Goal: Task Accomplishment & Management: Manage account settings

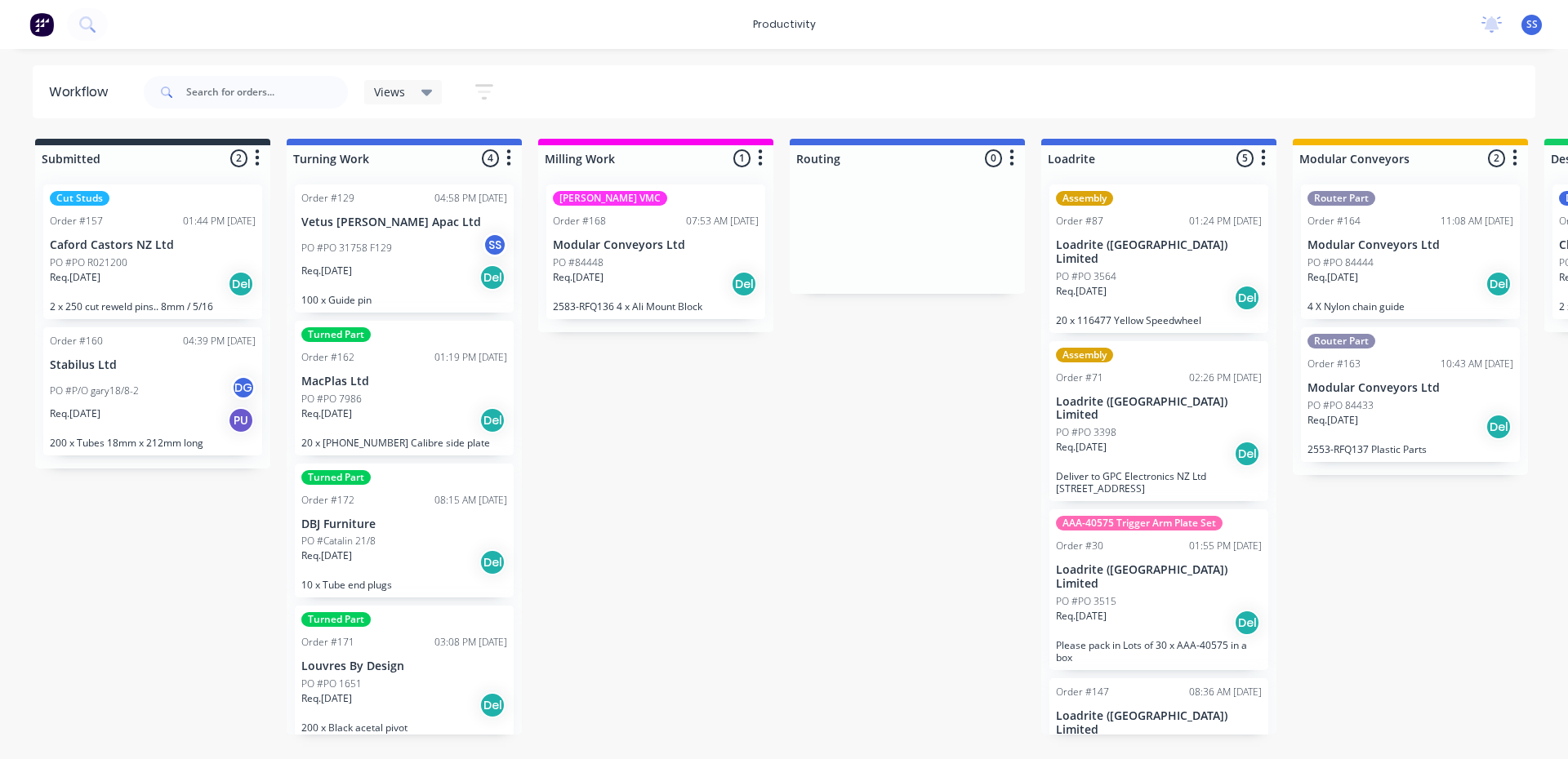
click at [48, 23] on img at bounding box center [41, 25] width 25 height 25
click at [1534, 22] on span "SS" at bounding box center [1532, 25] width 12 height 15
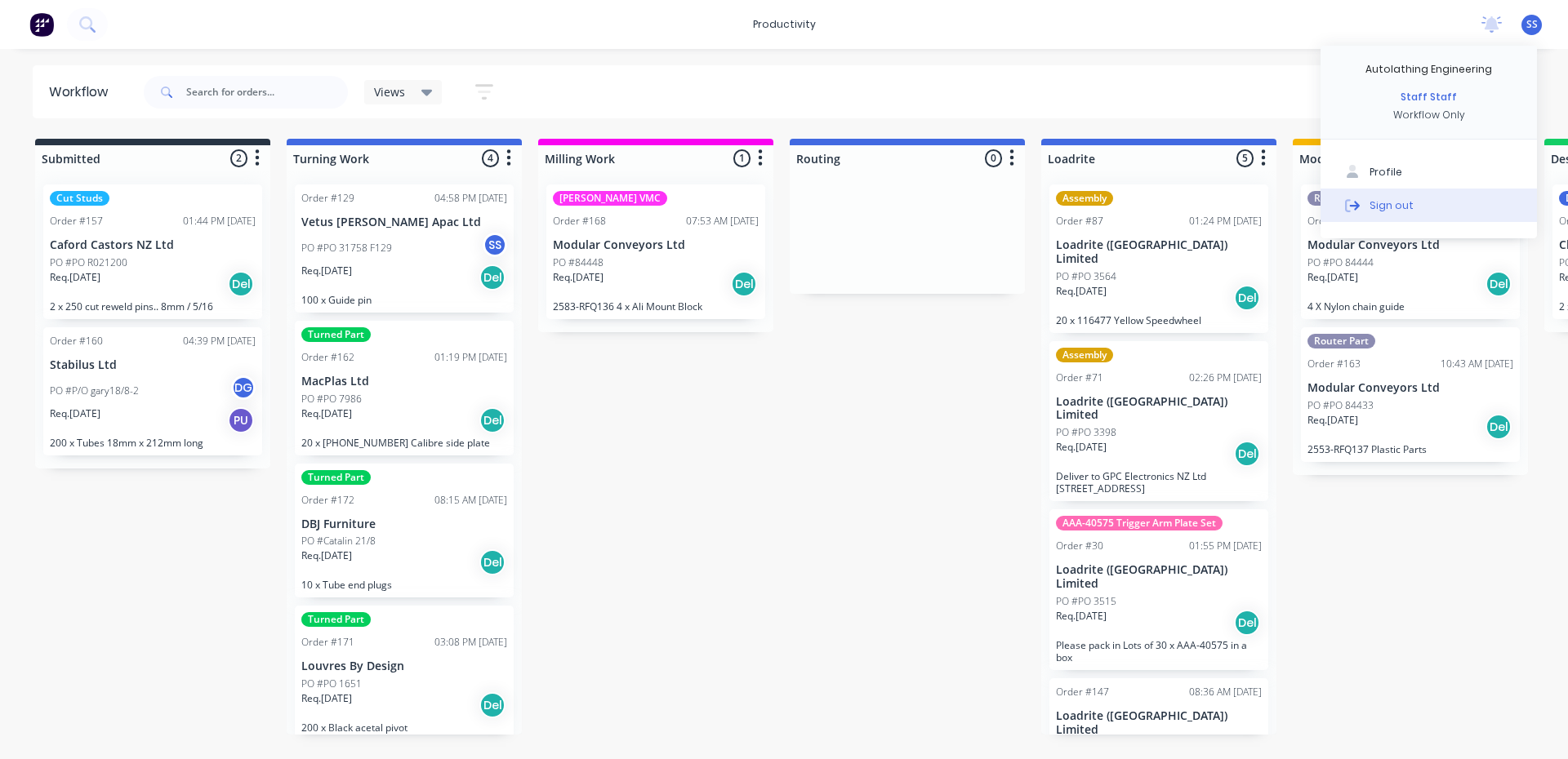
click at [1403, 200] on div "Sign out" at bounding box center [1391, 205] width 44 height 15
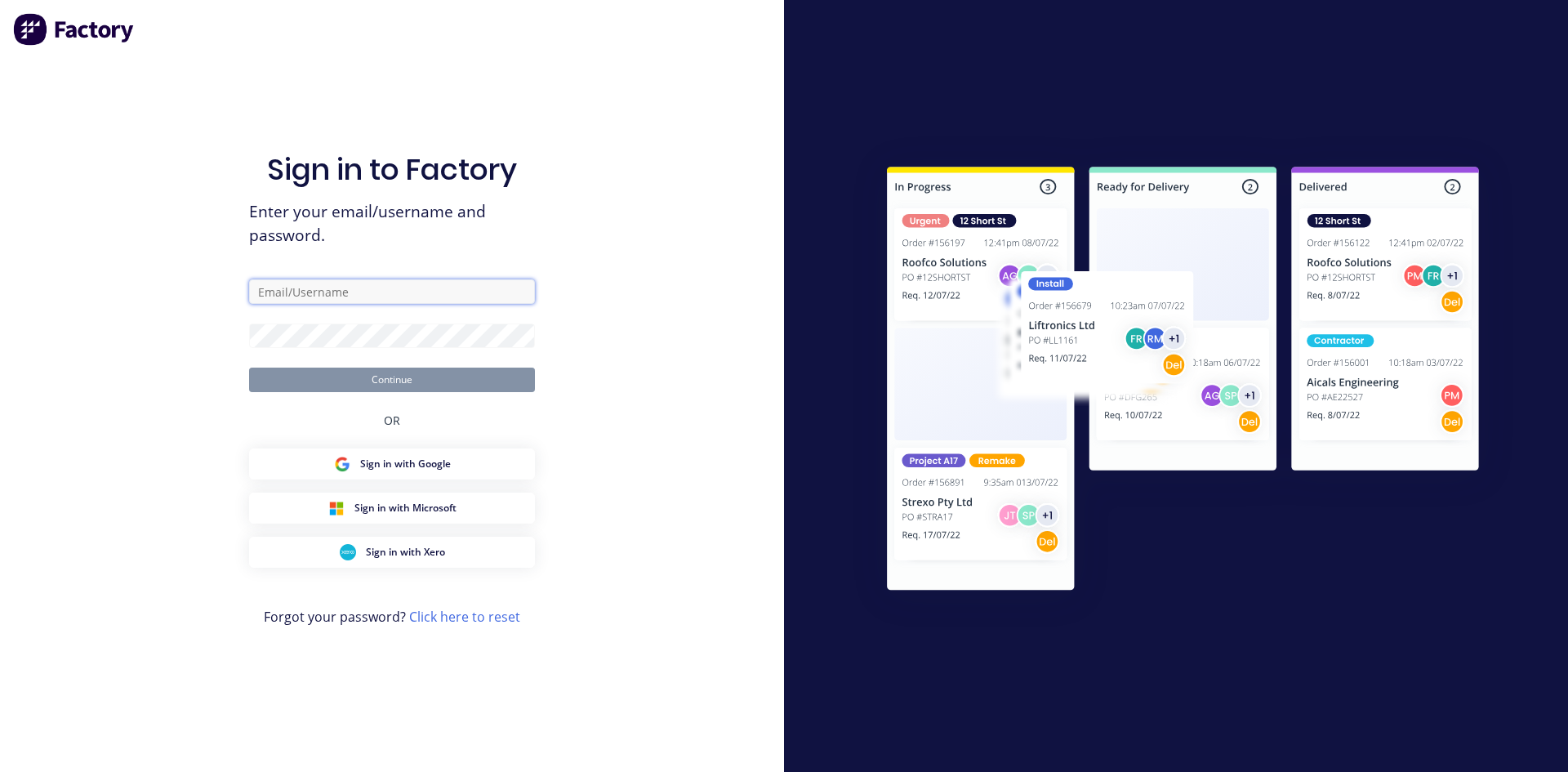
click at [294, 292] on input "text" at bounding box center [391, 292] width 286 height 25
type input "[EMAIL_ADDRESS][DOMAIN_NAME]"
click at [395, 382] on button "Continue" at bounding box center [391, 380] width 286 height 25
